Goal: Information Seeking & Learning: Check status

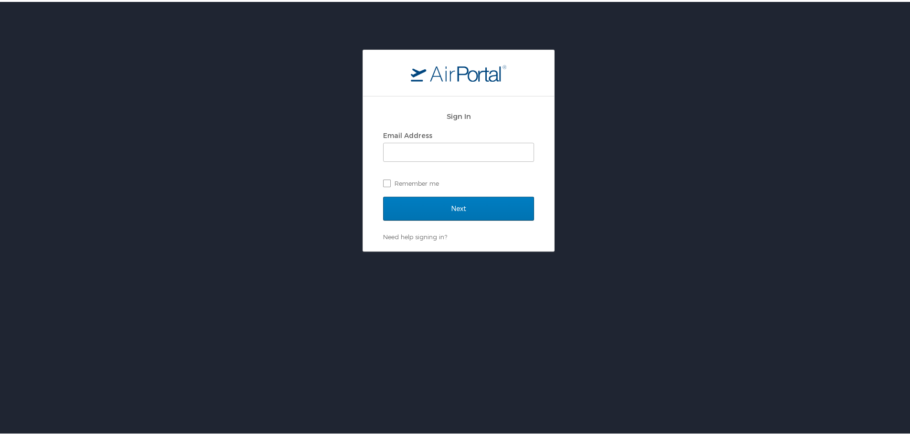
drag, startPoint x: 483, startPoint y: 137, endPoint x: 478, endPoint y: 139, distance: 5.1
click at [483, 137] on div "Email Address" at bounding box center [458, 134] width 151 height 14
click at [461, 151] on input "Email Address" at bounding box center [458, 150] width 150 height 18
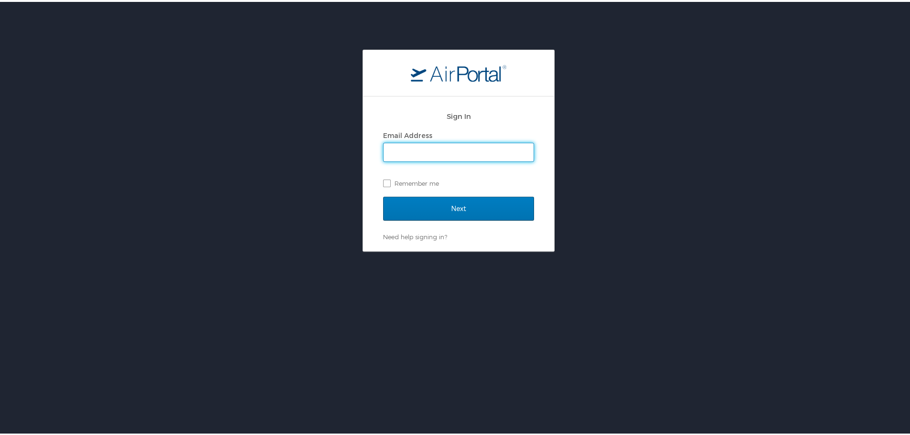
type input "[EMAIL_ADDRESS][DOMAIN_NAME]"
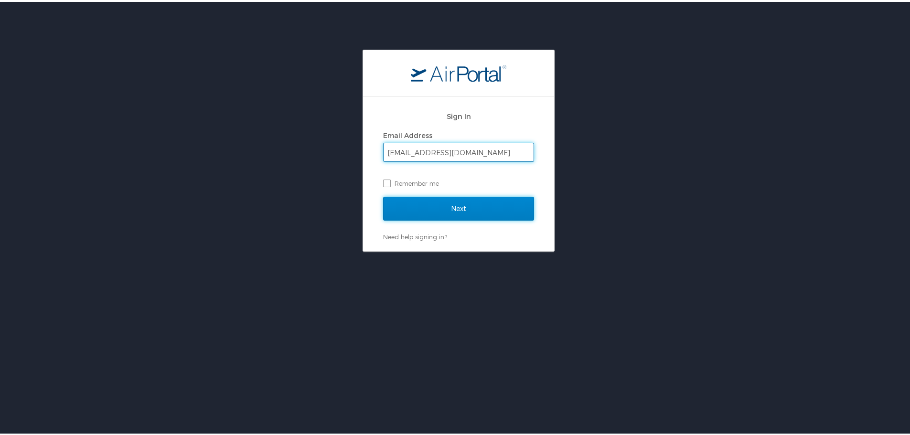
click at [454, 210] on input "Next" at bounding box center [458, 207] width 151 height 24
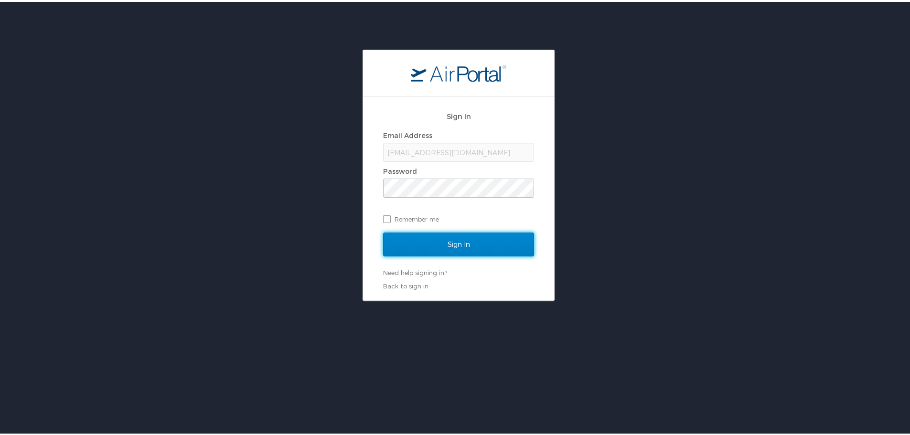
click at [445, 241] on input "Sign In" at bounding box center [458, 243] width 151 height 24
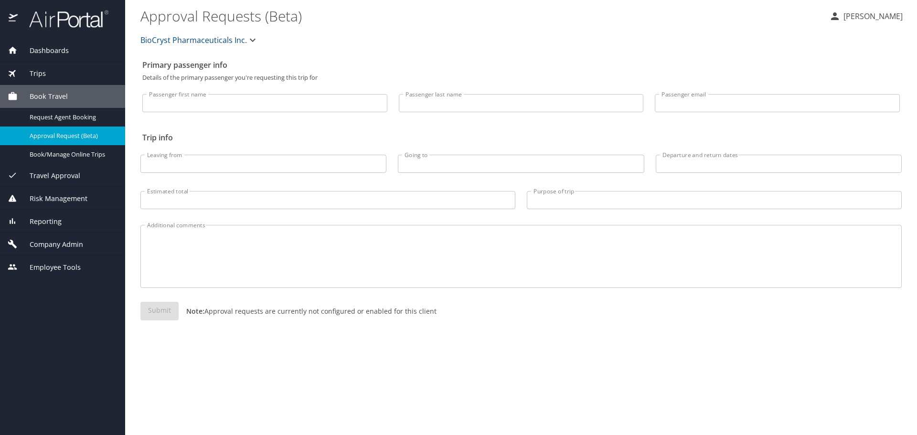
click at [811, 331] on div "Submit Note: Approval requests are currently not configured or enabled for this…" at bounding box center [520, 319] width 761 height 34
click at [48, 65] on div "Trips" at bounding box center [62, 73] width 125 height 23
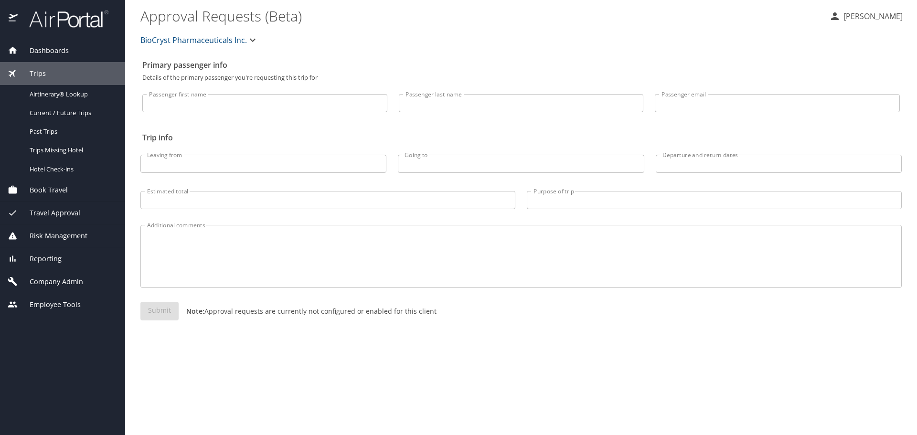
click at [49, 255] on span "Reporting" at bounding box center [40, 259] width 44 height 11
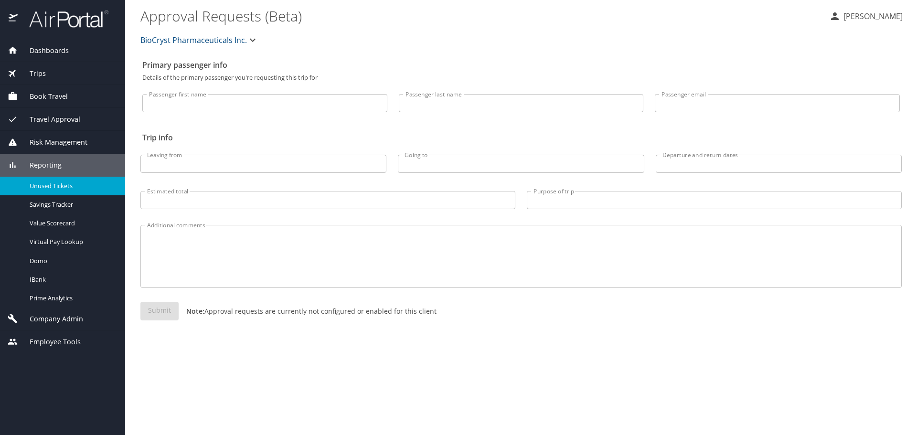
click at [64, 185] on span "Unused Tickets" at bounding box center [72, 185] width 84 height 9
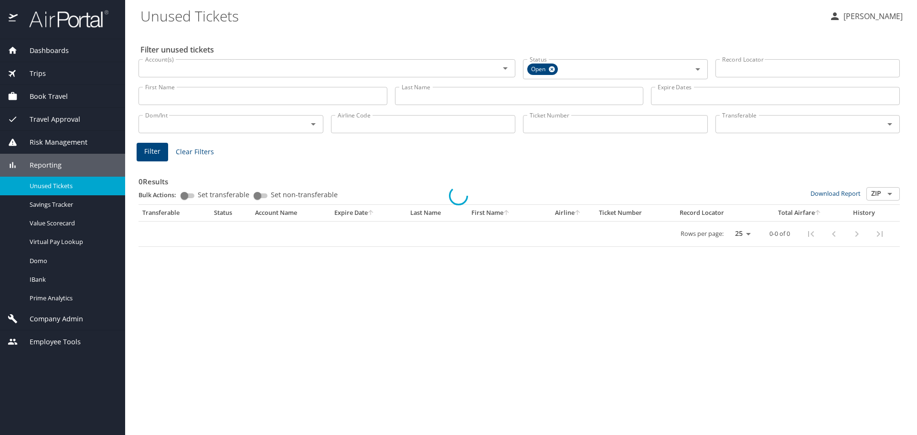
click at [238, 96] on div at bounding box center [458, 196] width 917 height 478
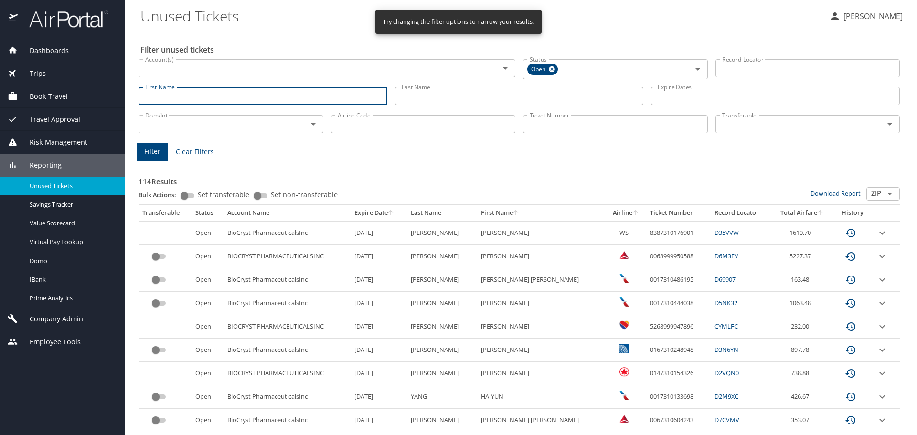
click at [246, 90] on input "First Name" at bounding box center [262, 96] width 249 height 18
type input "lisa"
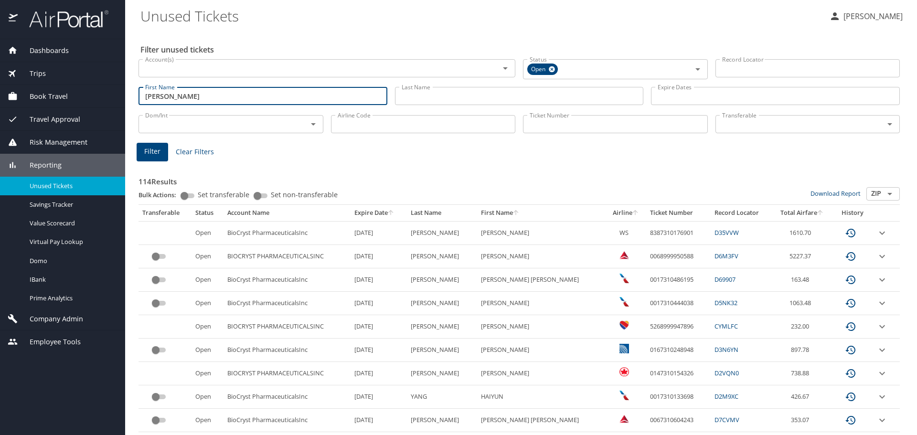
click at [155, 150] on span "Filter" at bounding box center [152, 152] width 16 height 12
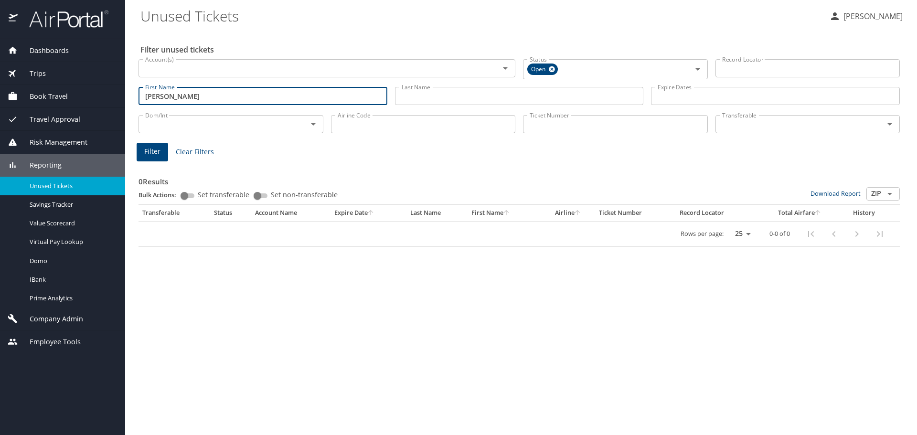
drag, startPoint x: 196, startPoint y: 98, endPoint x: 89, endPoint y: 99, distance: 106.9
click at [90, 99] on div "Dashboards AirPortal 360™ Manager My Travel Dashboard Trips Airtinerary® Lookup…" at bounding box center [458, 217] width 917 height 435
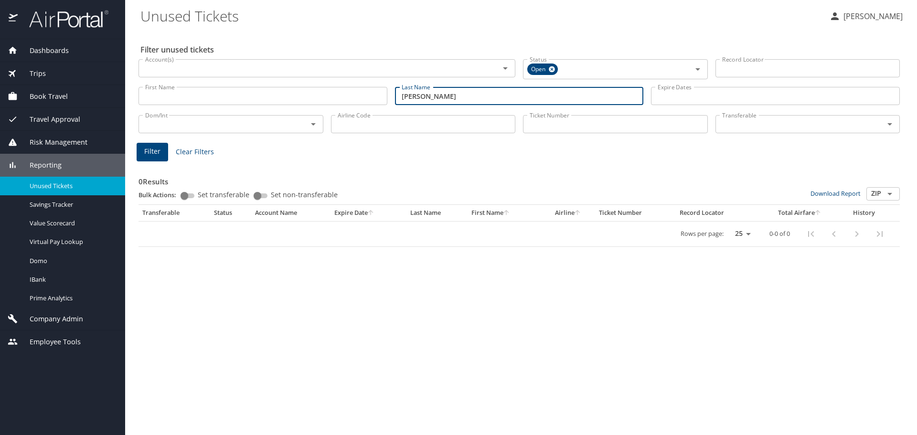
type input "johnson"
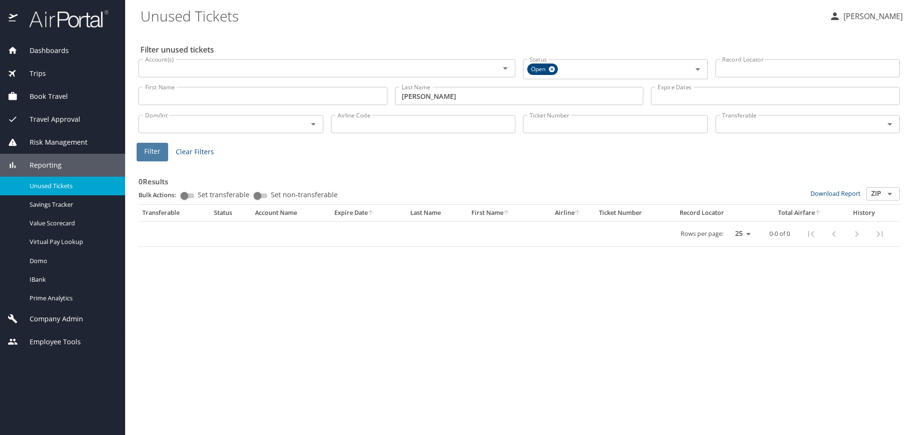
click at [158, 155] on span "Filter" at bounding box center [152, 152] width 16 height 12
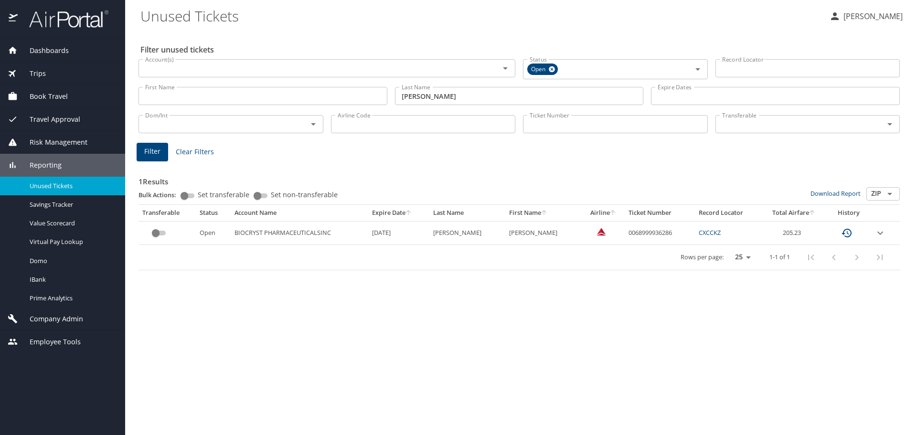
click at [853, 233] on button "custom pagination table" at bounding box center [846, 233] width 23 height 23
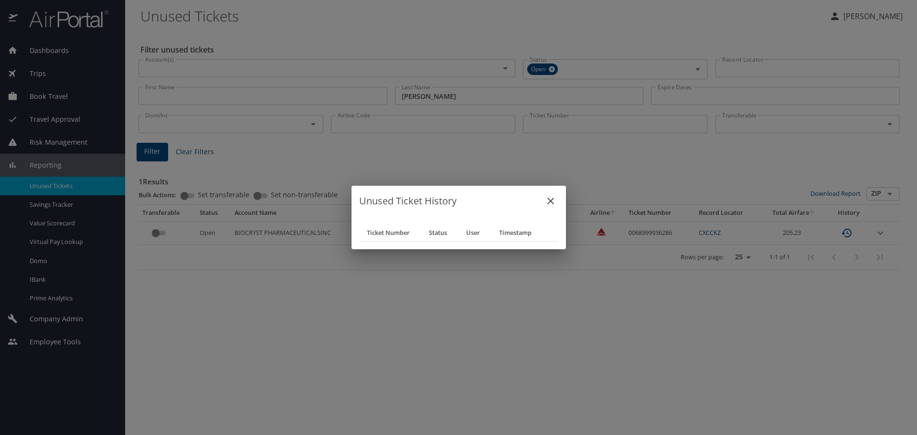
click at [556, 200] on icon "close" at bounding box center [550, 200] width 11 height 11
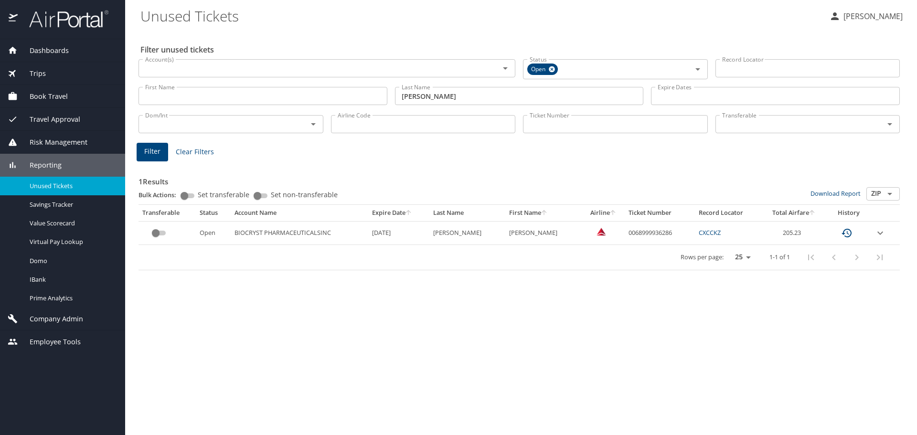
click at [878, 232] on icon "expand row" at bounding box center [879, 232] width 11 height 11
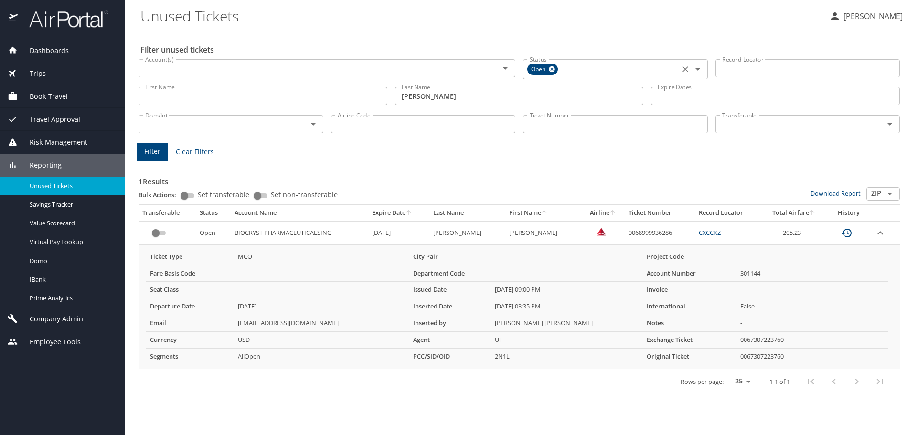
click at [552, 69] on icon at bounding box center [551, 69] width 7 height 11
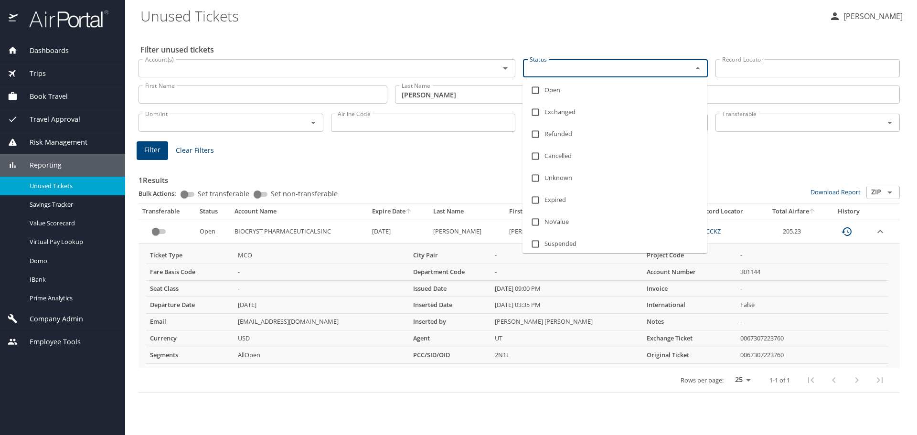
click at [597, 71] on input "Status" at bounding box center [601, 68] width 151 height 12
click at [591, 203] on li "Expired" at bounding box center [614, 200] width 185 height 22
checkbox input "true"
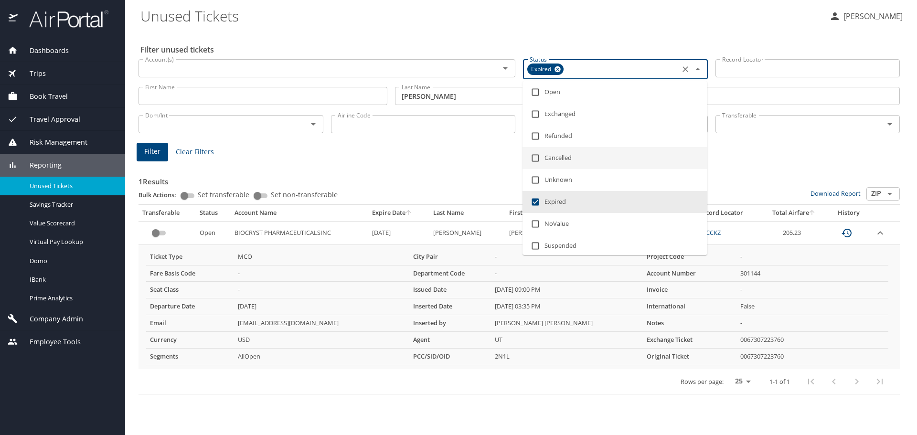
click at [459, 172] on h3 "1 Results" at bounding box center [518, 178] width 761 height 17
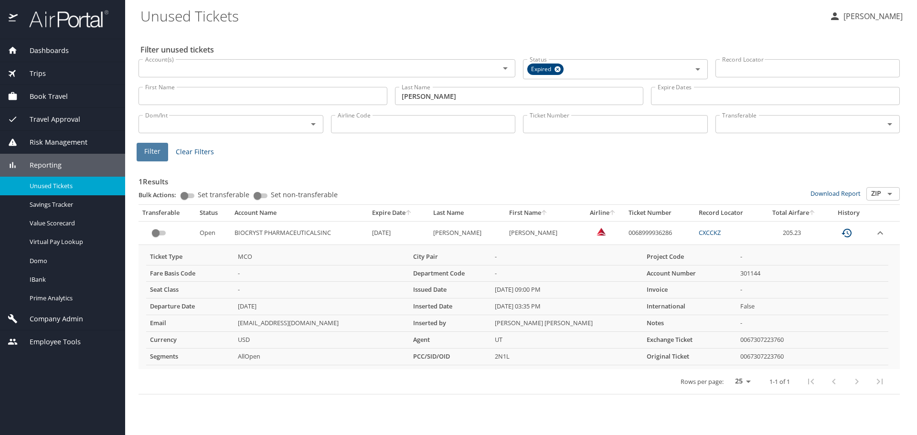
click at [157, 156] on span "Filter" at bounding box center [152, 152] width 16 height 12
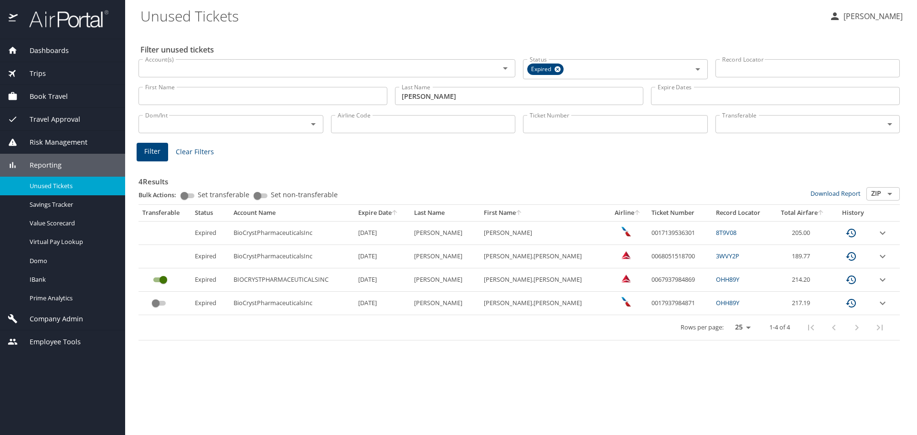
click at [878, 234] on icon "expand row" at bounding box center [882, 232] width 11 height 11
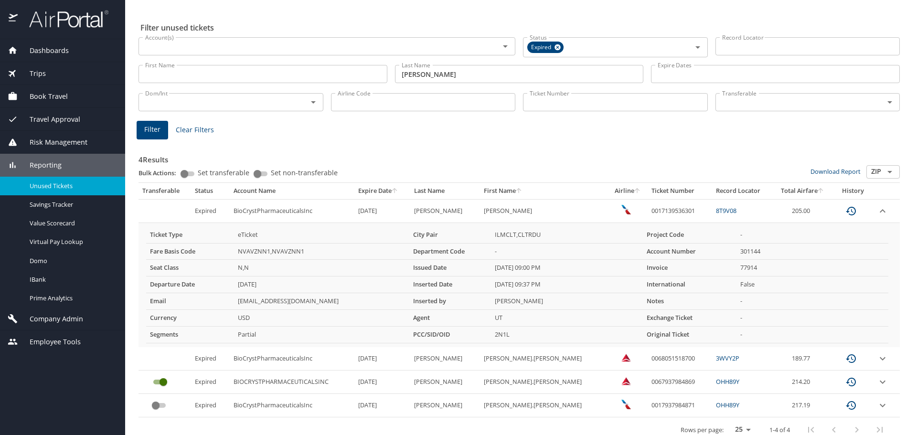
scroll to position [33, 0]
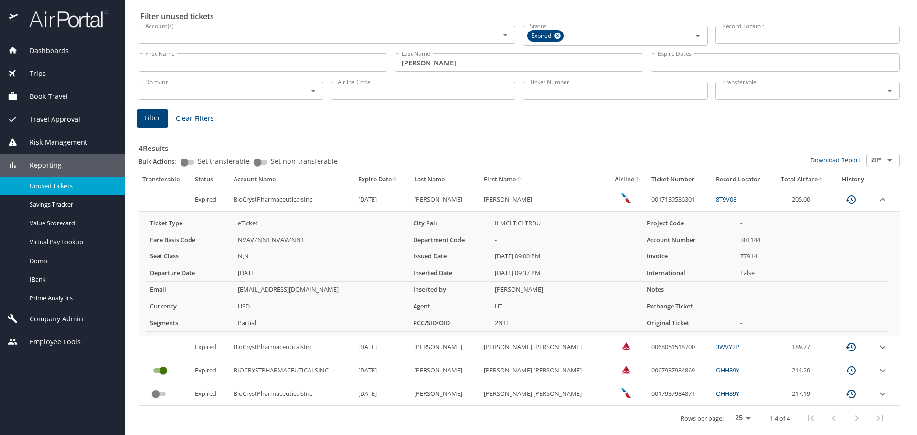
click at [576, 130] on div "4 Results Bulk Actions: Set transferable Set non-transferable Download Report Z…" at bounding box center [518, 280] width 761 height 301
